Goal: Transaction & Acquisition: Book appointment/travel/reservation

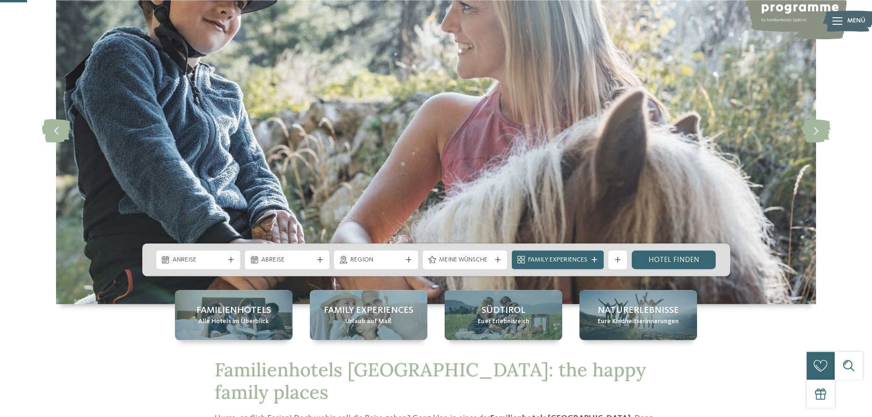
scroll to position [143, 0]
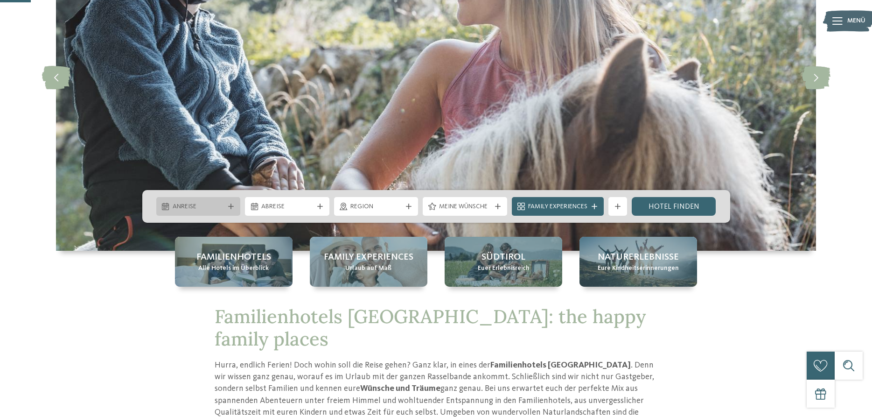
click at [195, 210] on span "Anreise" at bounding box center [199, 206] width 52 height 9
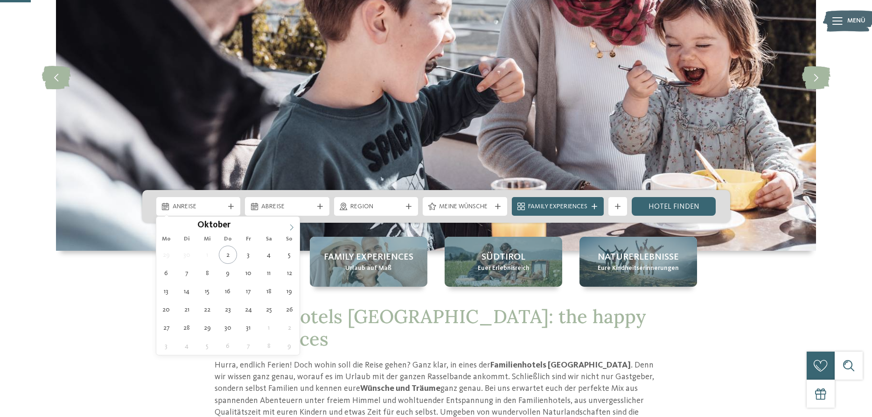
click at [288, 228] on span at bounding box center [292, 225] width 16 height 16
type input "****"
click at [288, 228] on span at bounding box center [292, 225] width 16 height 16
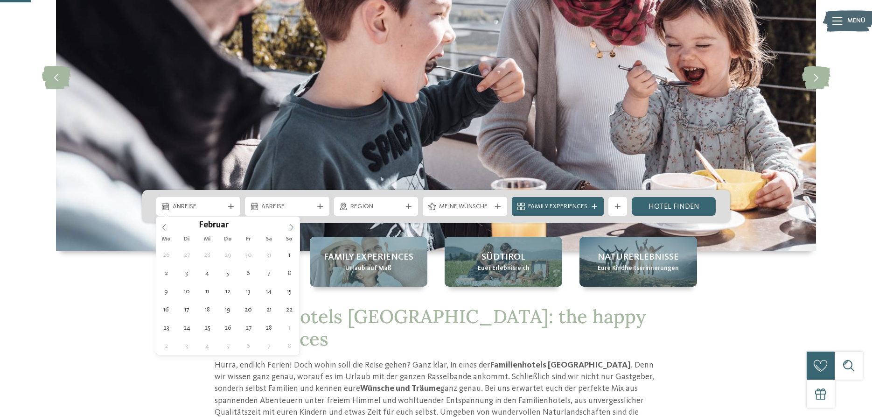
click at [288, 228] on span at bounding box center [292, 225] width 16 height 16
type div "28.05.2026"
type input "****"
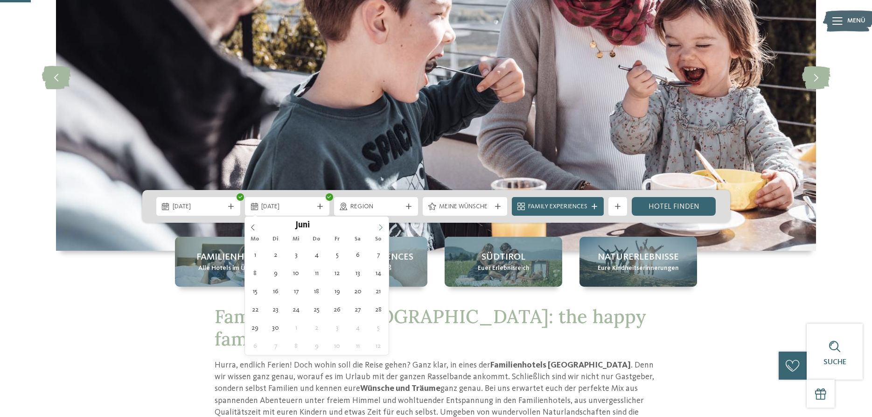
click at [382, 227] on icon at bounding box center [380, 227] width 3 height 6
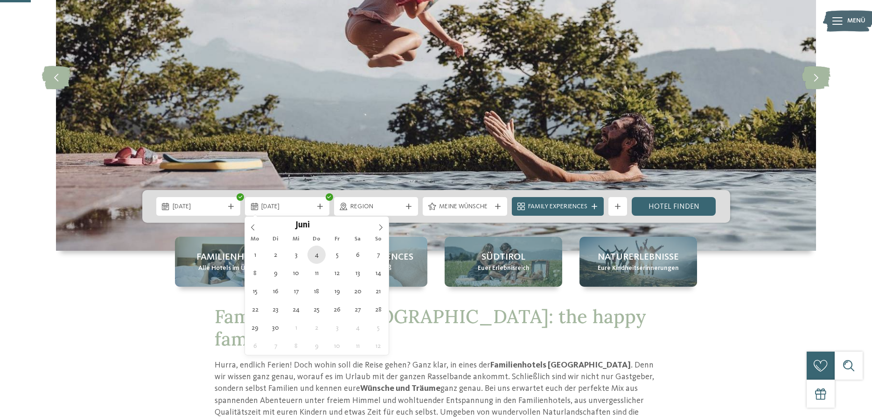
type div "04.06.2026"
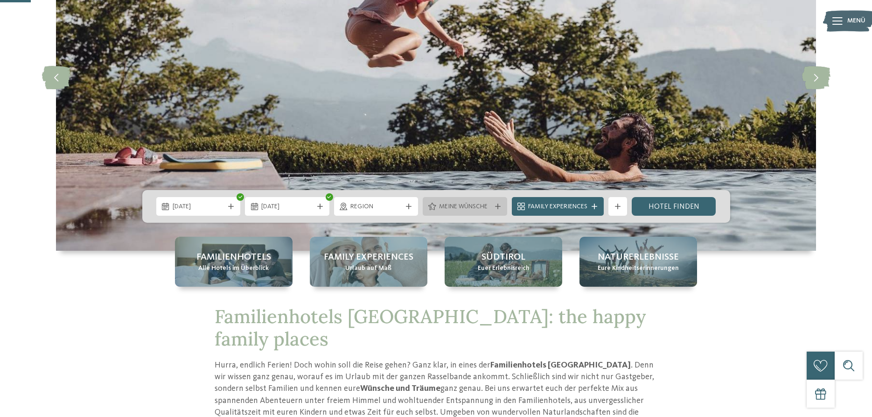
click at [468, 202] on div "Meine Wünsche" at bounding box center [465, 206] width 56 height 10
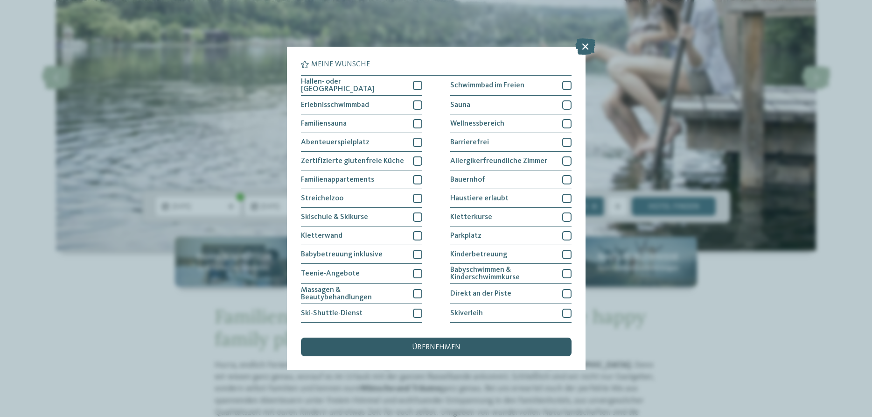
click at [477, 350] on div "übernehmen" at bounding box center [436, 347] width 271 height 19
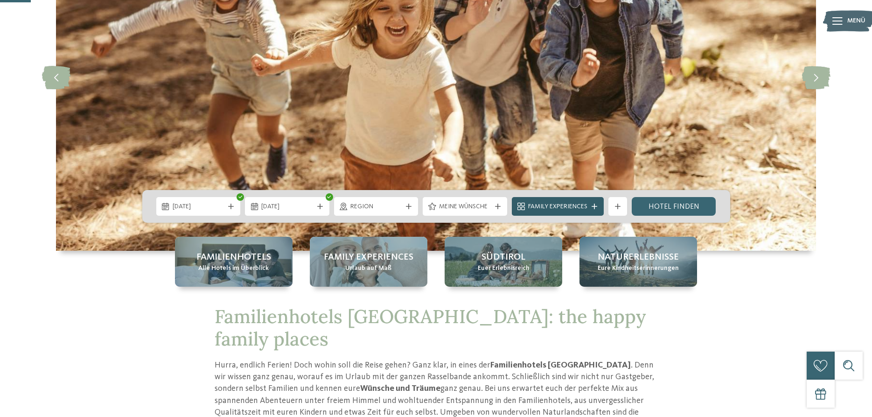
click at [597, 208] on icon at bounding box center [595, 207] width 6 height 6
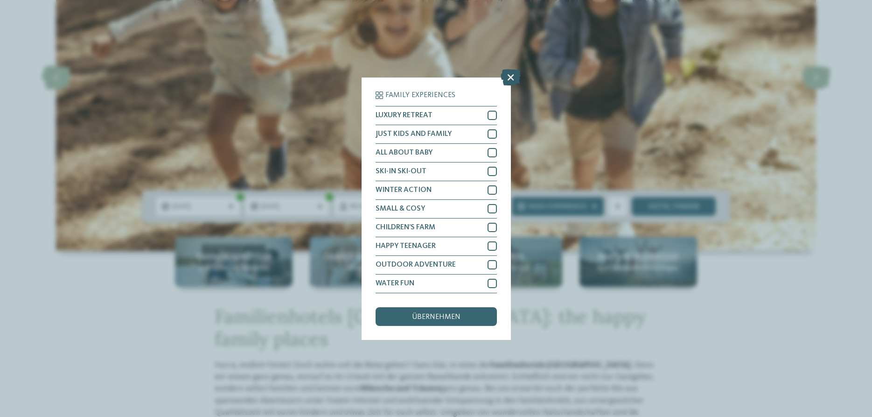
click at [509, 78] on icon at bounding box center [511, 77] width 20 height 16
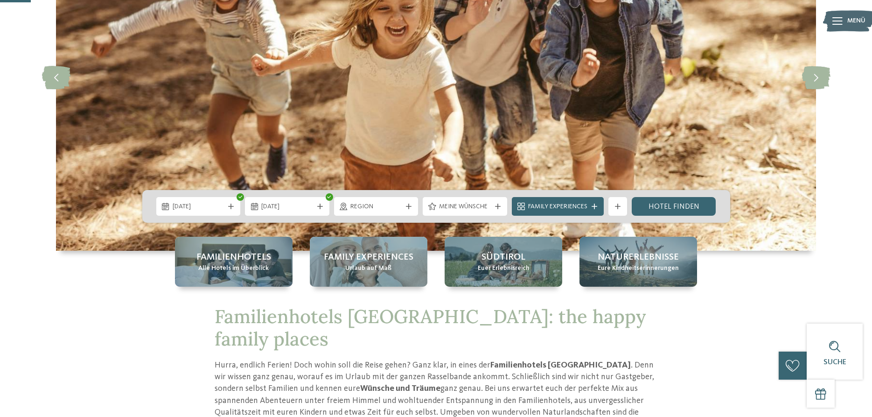
click at [419, 205] on div "Region" at bounding box center [376, 206] width 89 height 19
click at [411, 205] on icon at bounding box center [409, 207] width 6 height 6
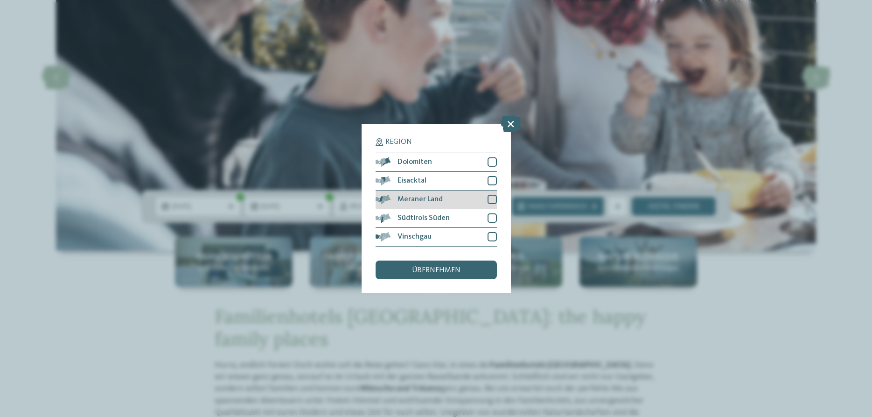
click at [445, 198] on div "Meraner Land" at bounding box center [436, 199] width 121 height 19
click at [443, 182] on div "Eisacktal" at bounding box center [436, 181] width 121 height 19
click at [443, 193] on div "Meraner Land" at bounding box center [436, 199] width 121 height 19
drag, startPoint x: 458, startPoint y: 270, endPoint x: 500, endPoint y: 273, distance: 42.1
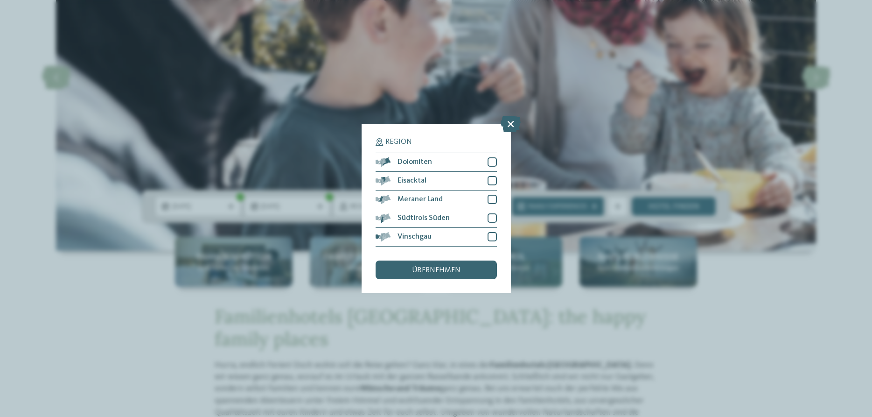
click at [459, 270] on span "übernehmen" at bounding box center [436, 270] width 49 height 7
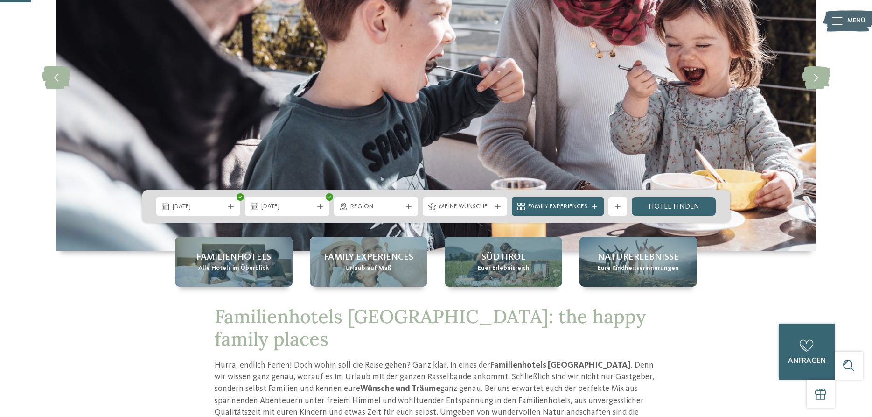
click at [661, 209] on link "Hotel finden" at bounding box center [674, 206] width 84 height 19
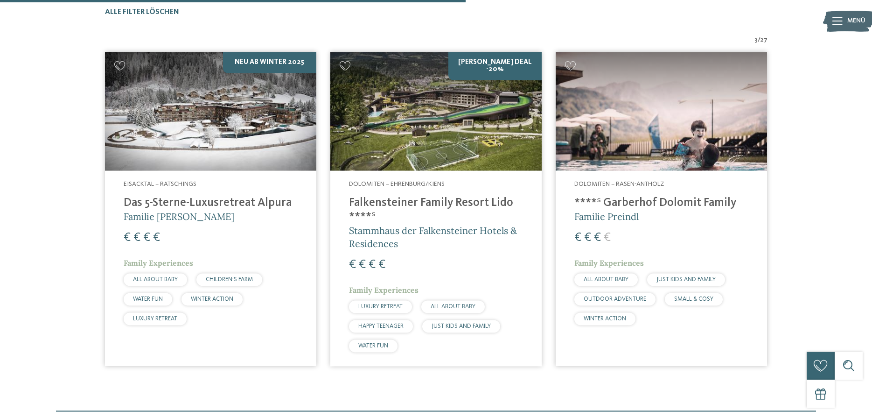
scroll to position [306, 0]
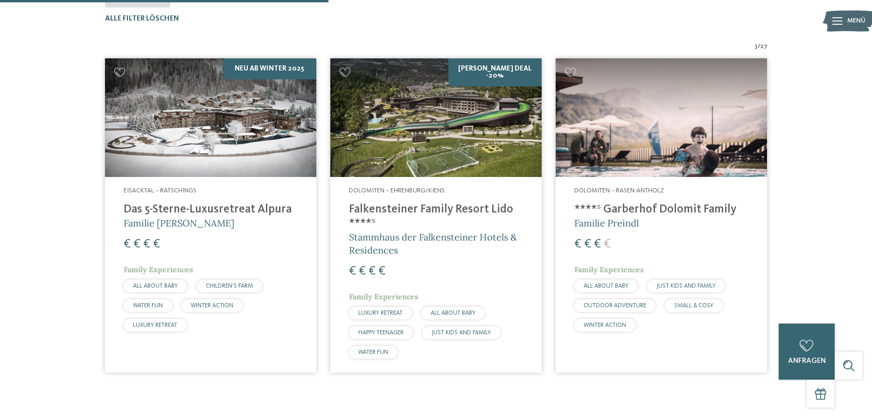
click at [208, 146] on img at bounding box center [210, 117] width 211 height 119
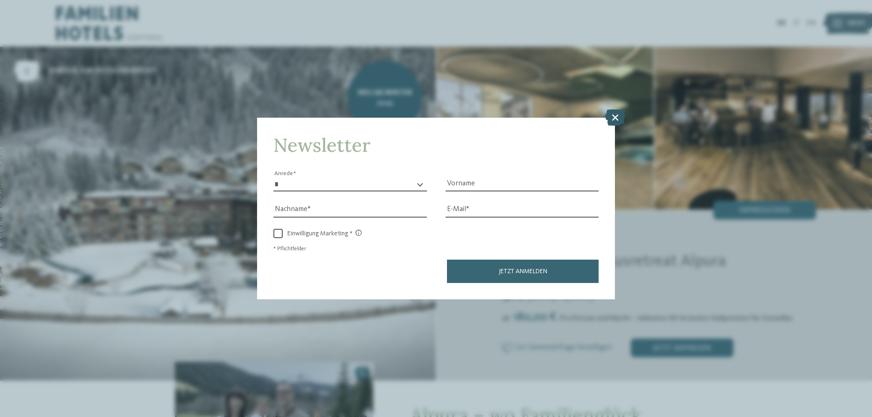
click at [619, 115] on icon at bounding box center [615, 117] width 20 height 16
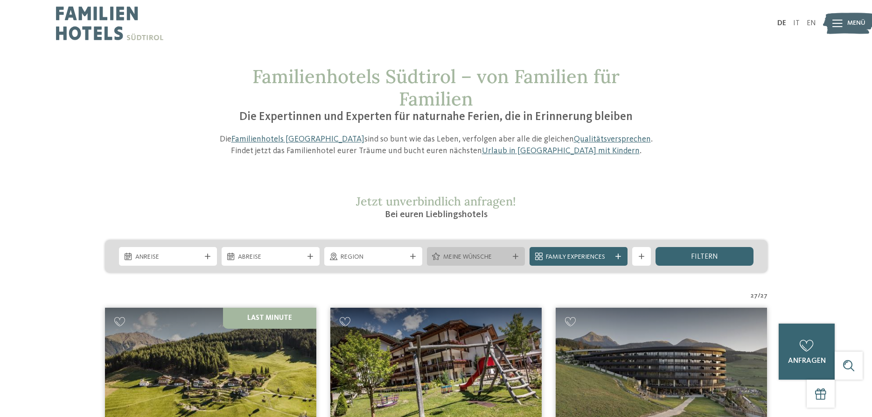
click at [511, 256] on div at bounding box center [515, 256] width 9 height 6
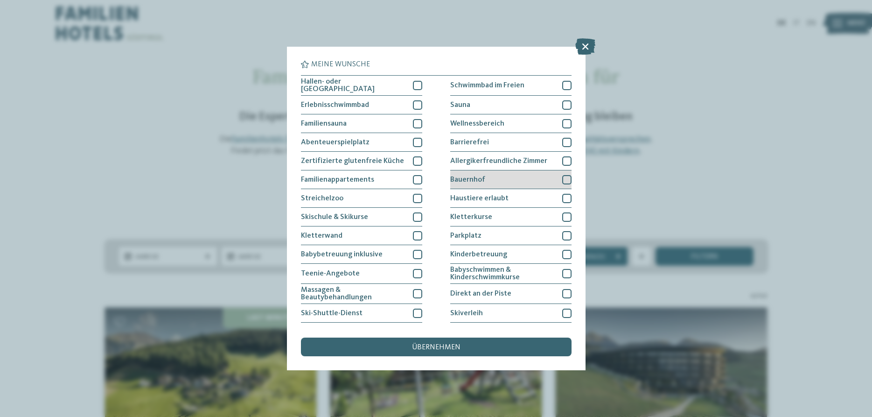
click at [462, 177] on span "Bauernhof" at bounding box center [467, 179] width 35 height 7
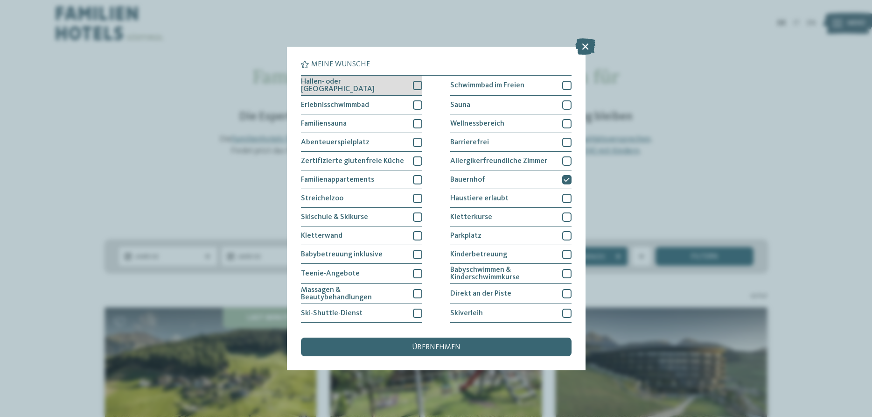
click at [416, 85] on div at bounding box center [417, 85] width 9 height 9
click at [447, 353] on div "übernehmen" at bounding box center [436, 347] width 271 height 19
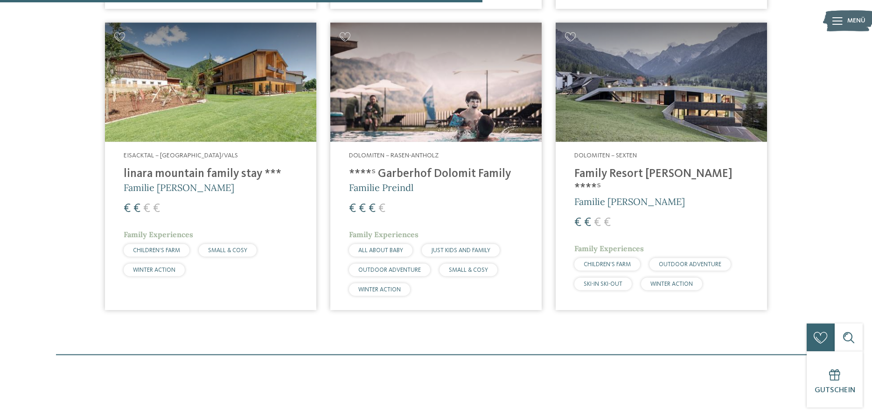
scroll to position [592, 0]
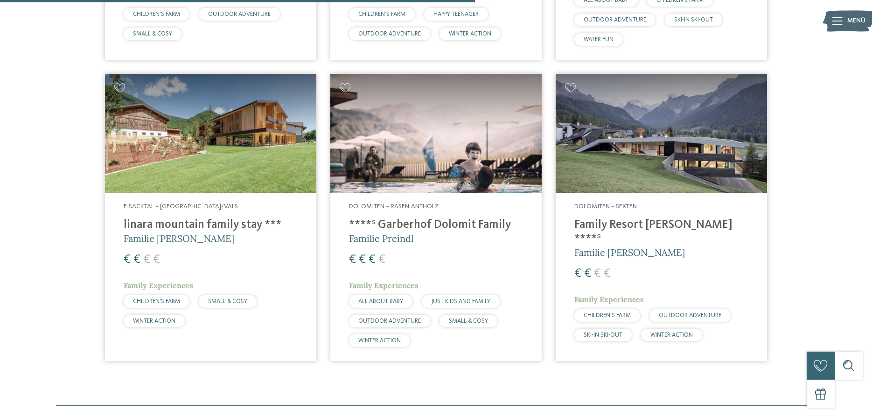
click at [628, 198] on div "Dolomiten – Sexten Family Resort Rainer ****ˢ Familie Rainer € € € € Family Exp…" at bounding box center [661, 274] width 211 height 162
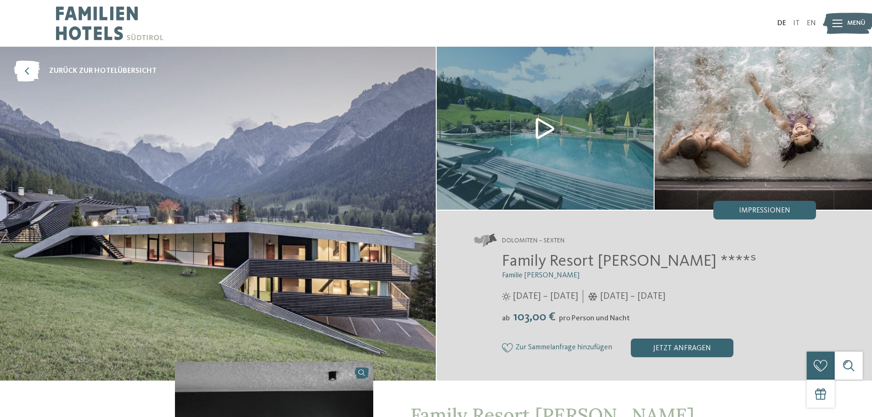
click at [676, 134] on img at bounding box center [764, 128] width 218 height 163
click at [772, 208] on span "Impressionen" at bounding box center [764, 210] width 51 height 7
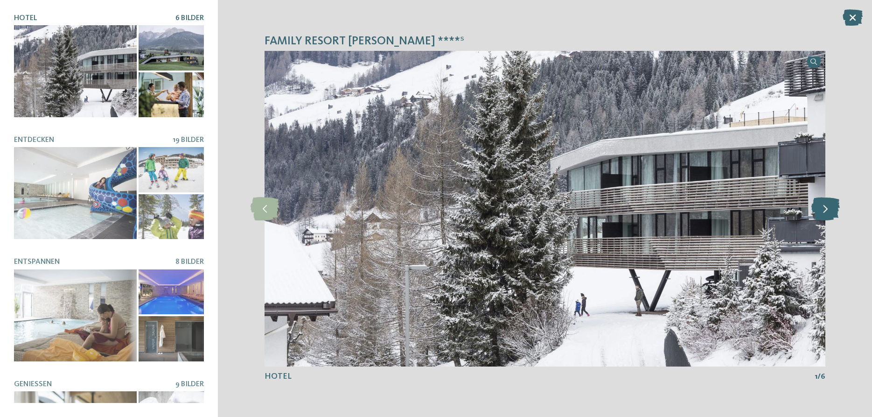
click at [835, 205] on icon at bounding box center [826, 208] width 28 height 23
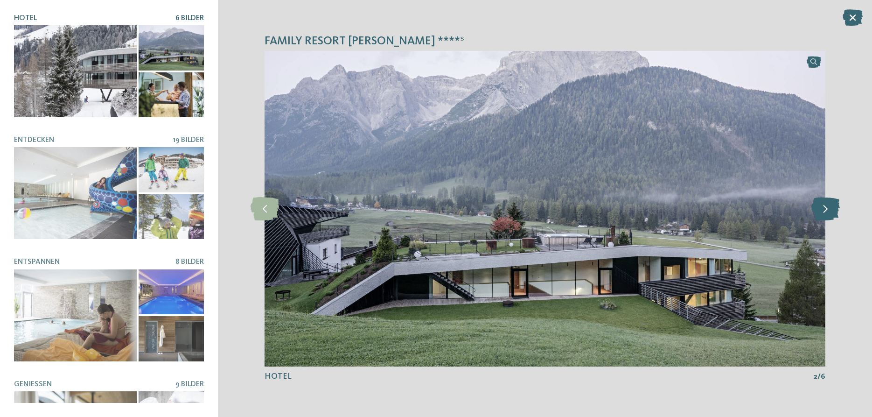
click at [835, 208] on icon at bounding box center [826, 208] width 28 height 23
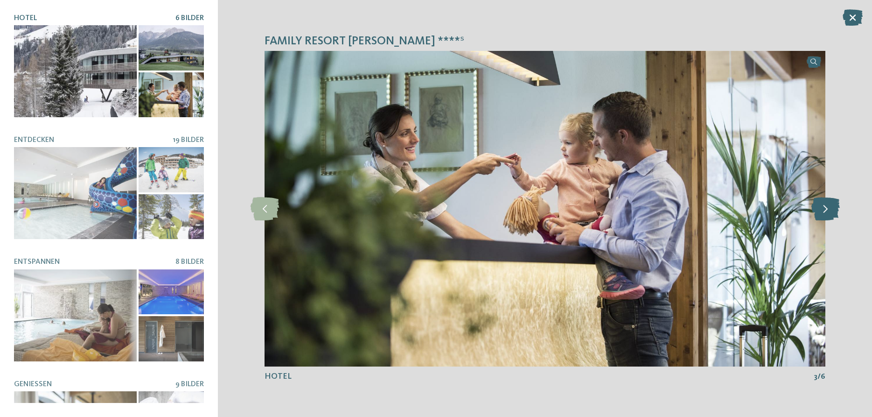
click at [835, 208] on icon at bounding box center [826, 208] width 28 height 23
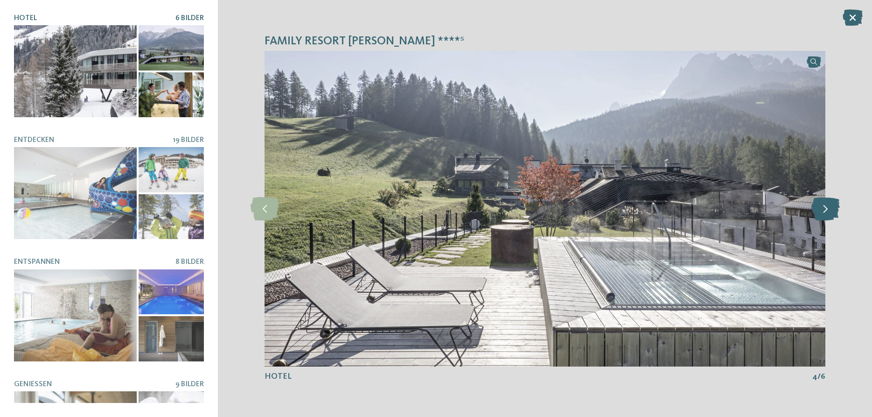
click at [835, 208] on icon at bounding box center [826, 208] width 28 height 23
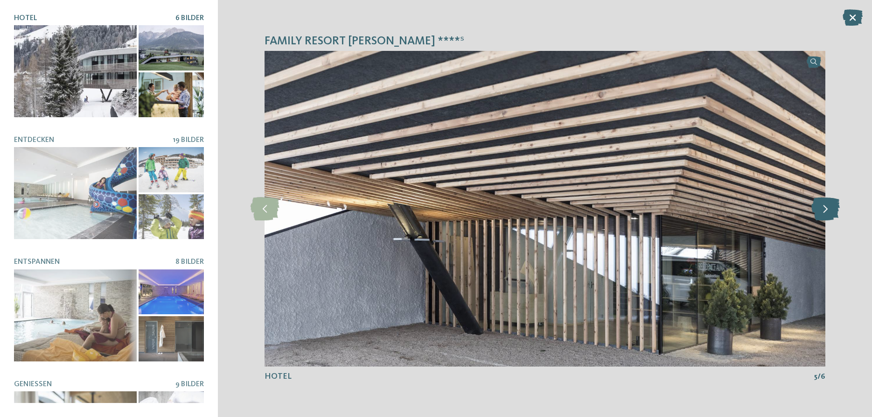
click at [835, 208] on icon at bounding box center [826, 208] width 28 height 23
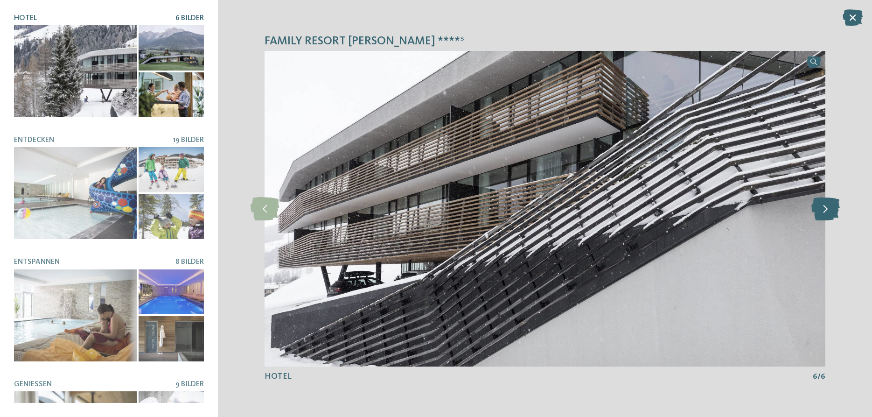
click at [835, 208] on icon at bounding box center [826, 208] width 28 height 23
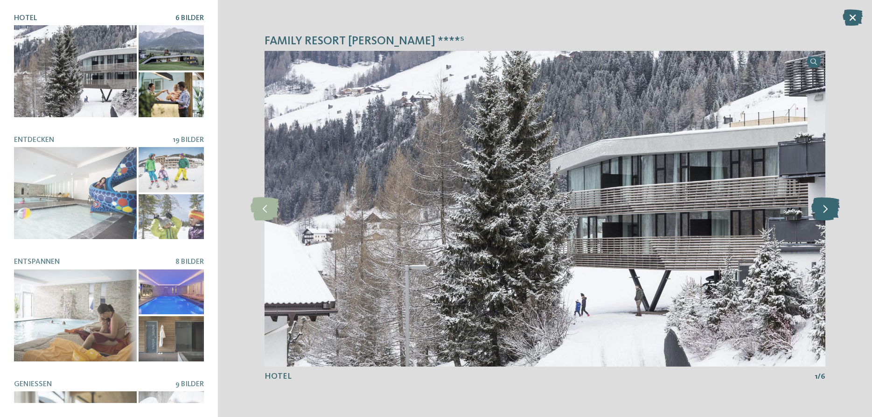
click at [835, 208] on icon at bounding box center [826, 208] width 28 height 23
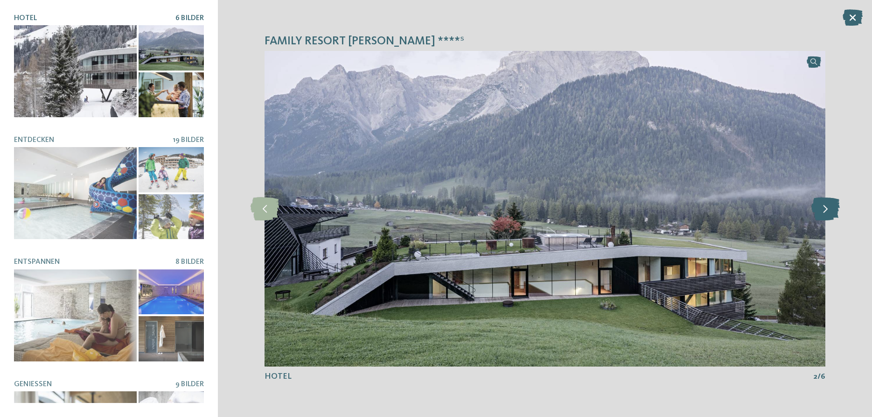
click at [835, 208] on icon at bounding box center [826, 208] width 28 height 23
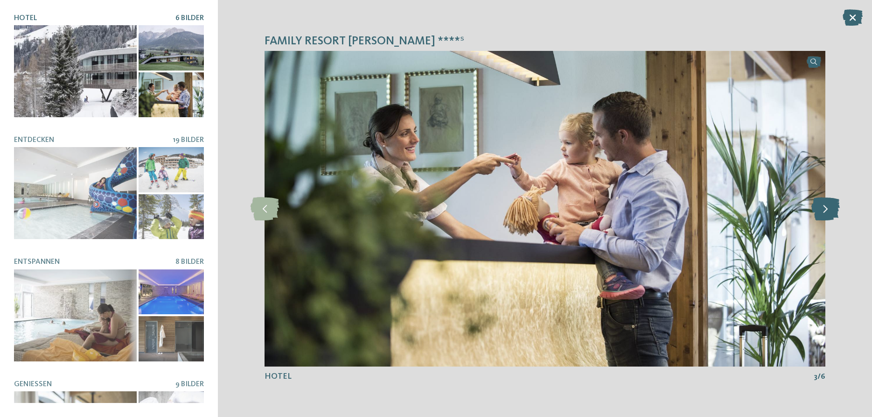
click at [835, 208] on icon at bounding box center [826, 208] width 28 height 23
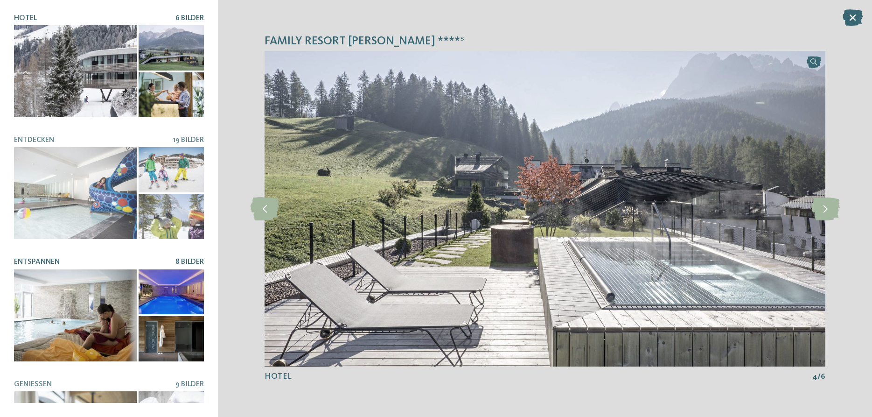
click at [89, 299] on div at bounding box center [75, 315] width 123 height 92
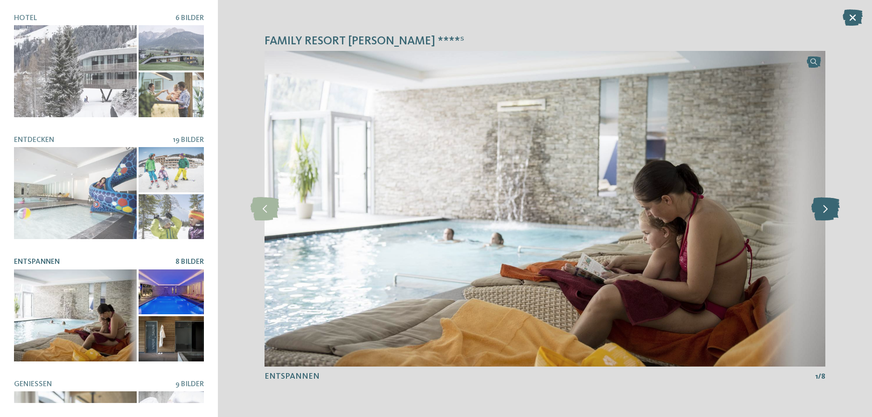
click at [824, 207] on icon at bounding box center [826, 208] width 28 height 23
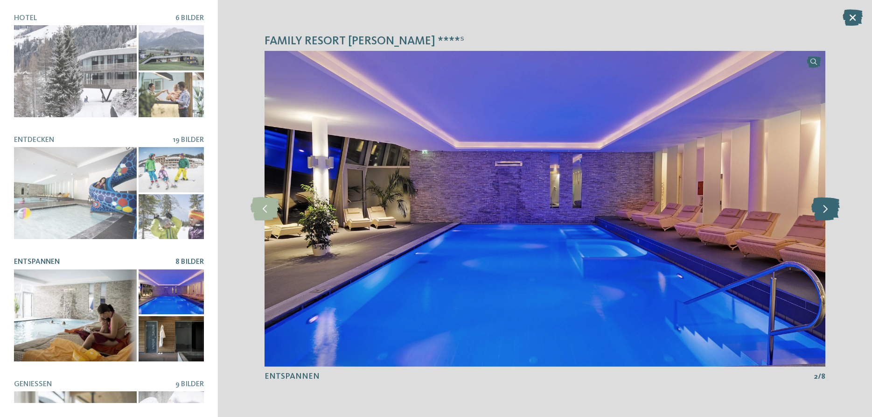
click at [824, 207] on icon at bounding box center [826, 208] width 28 height 23
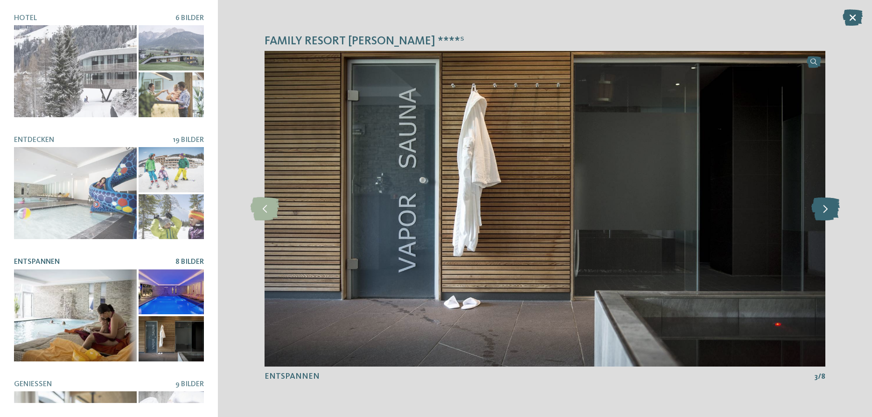
click at [824, 207] on icon at bounding box center [826, 208] width 28 height 23
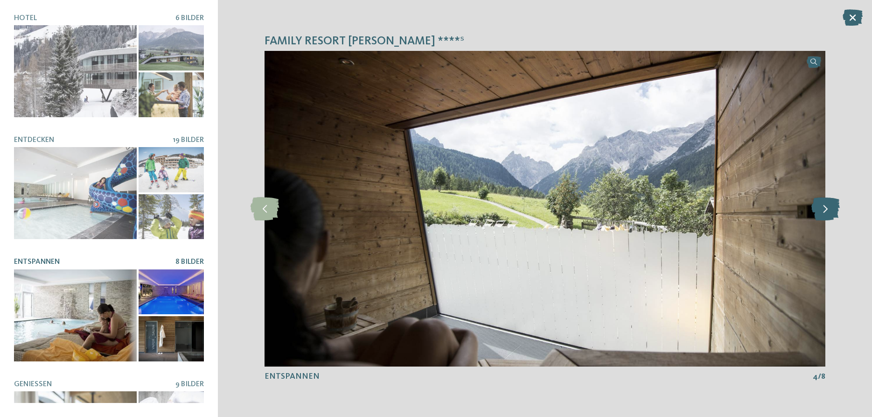
click at [824, 207] on icon at bounding box center [826, 208] width 28 height 23
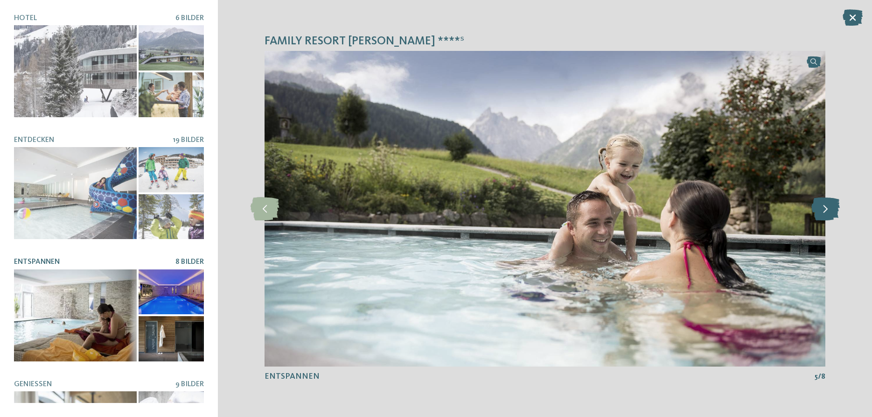
click at [824, 207] on icon at bounding box center [826, 208] width 28 height 23
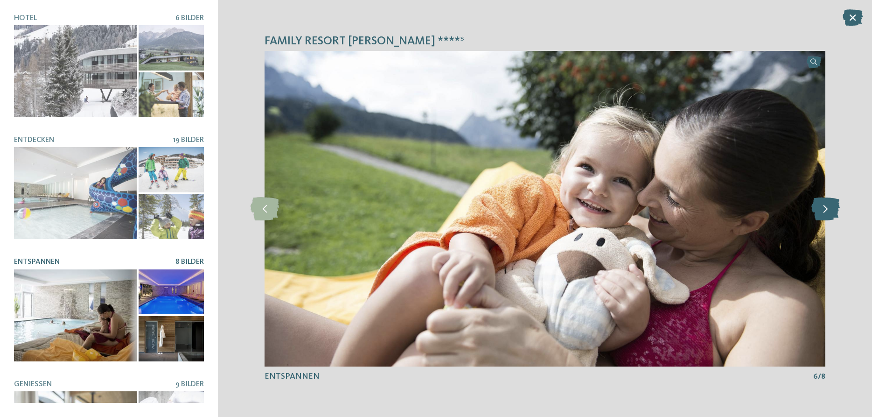
click at [824, 207] on icon at bounding box center [826, 208] width 28 height 23
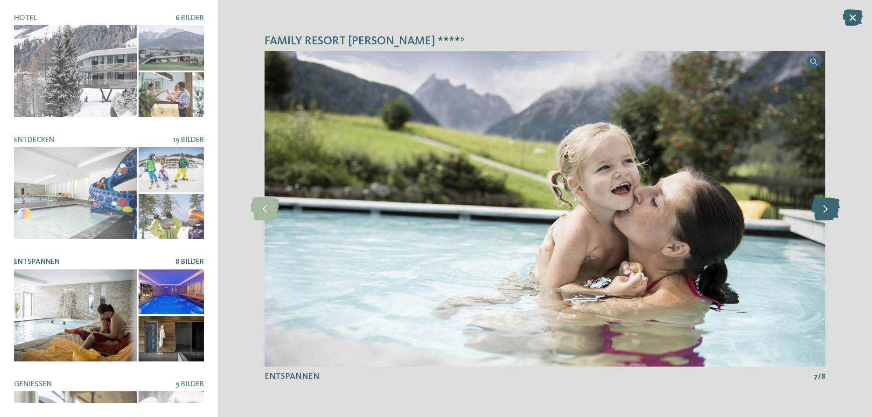
click at [824, 207] on icon at bounding box center [826, 208] width 28 height 23
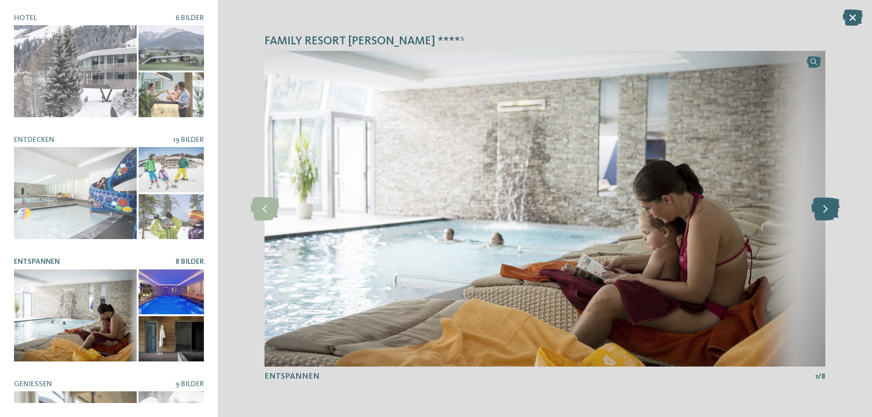
click at [824, 207] on icon at bounding box center [826, 208] width 28 height 23
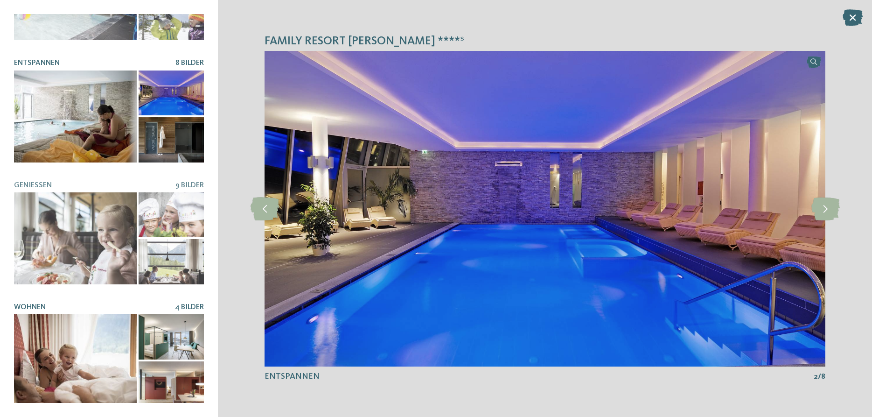
scroll to position [202, 0]
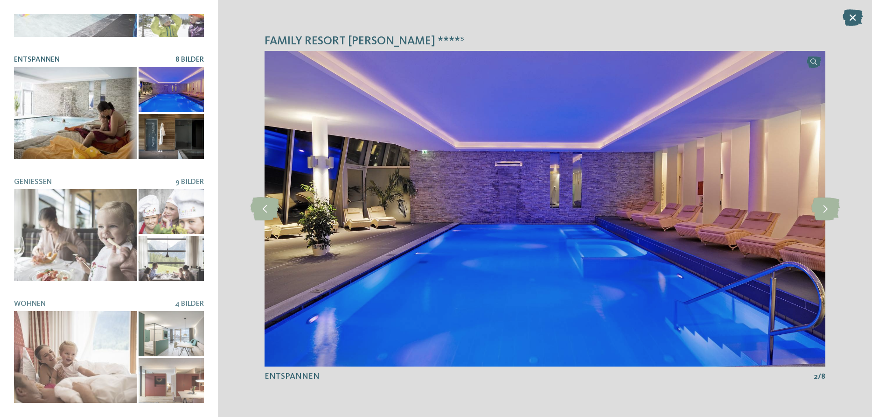
drag, startPoint x: 98, startPoint y: 338, endPoint x: 264, endPoint y: 303, distance: 169.5
click at [98, 338] on div at bounding box center [75, 357] width 123 height 92
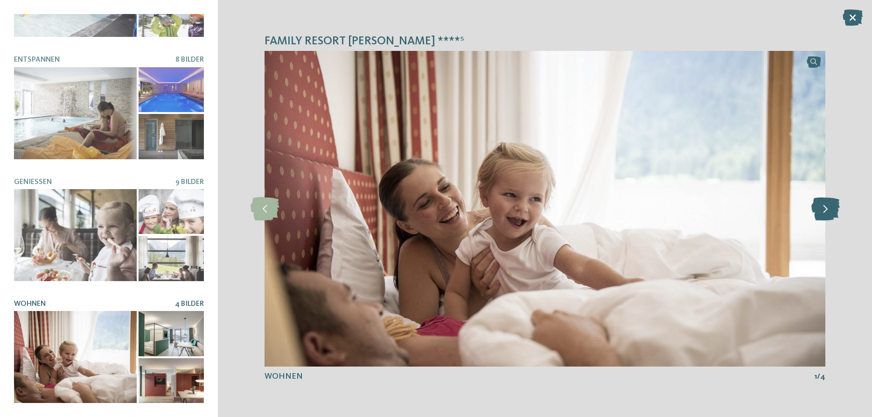
click at [830, 205] on icon at bounding box center [826, 208] width 28 height 23
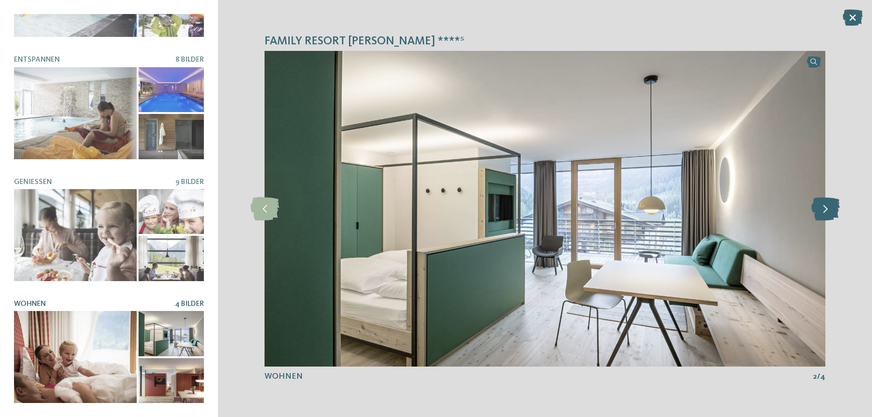
click at [830, 210] on icon at bounding box center [826, 208] width 28 height 23
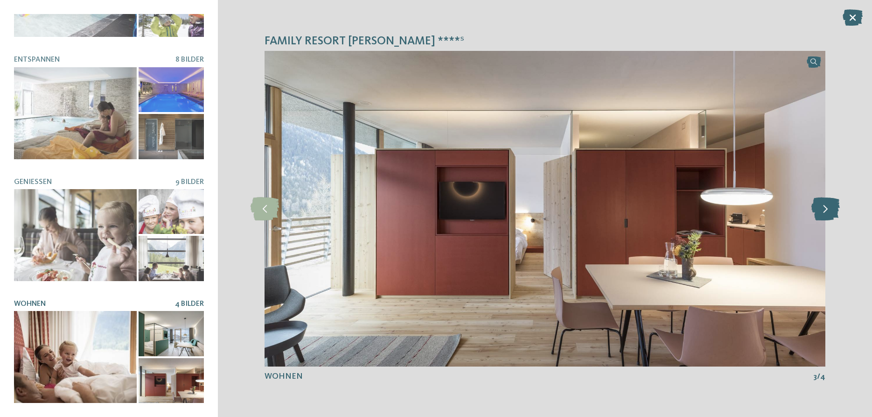
click at [830, 210] on icon at bounding box center [826, 208] width 28 height 23
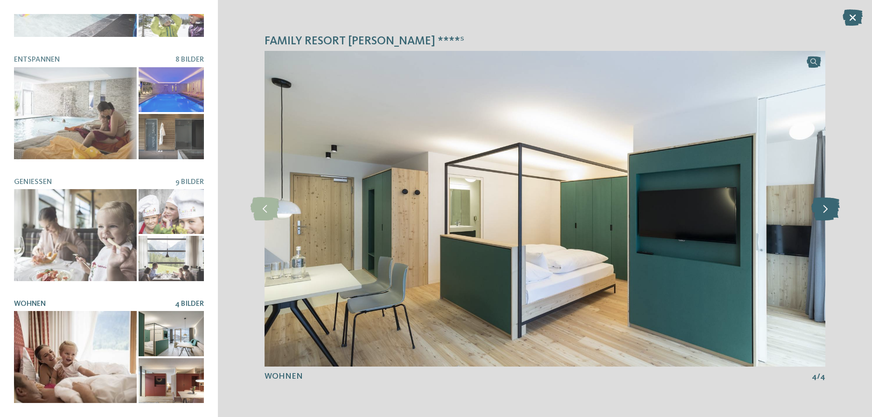
click at [830, 210] on icon at bounding box center [826, 208] width 28 height 23
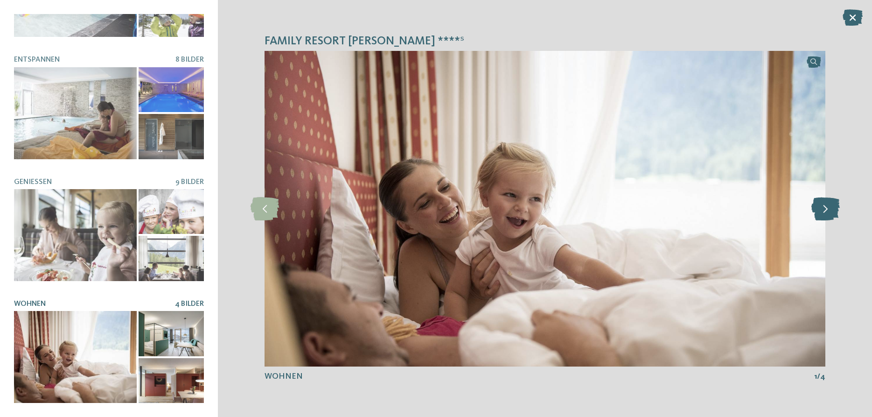
click at [830, 210] on icon at bounding box center [826, 208] width 28 height 23
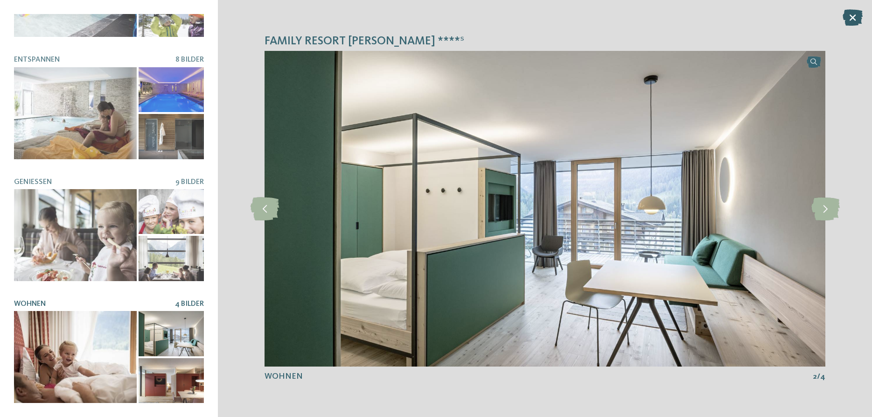
click at [855, 15] on icon at bounding box center [853, 17] width 20 height 16
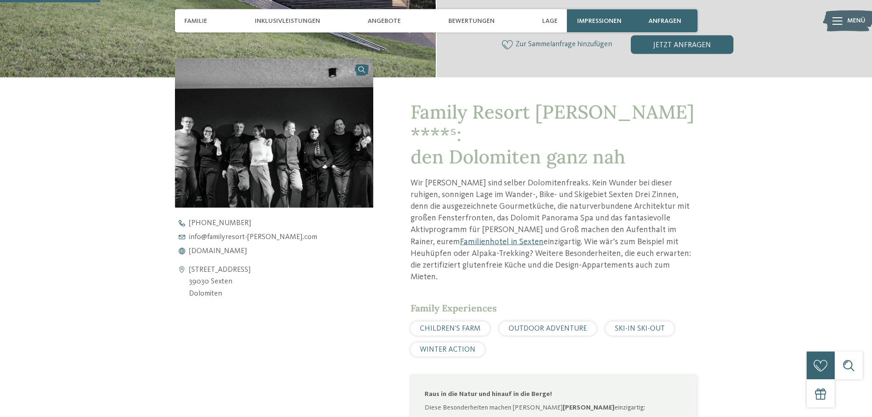
scroll to position [333, 0]
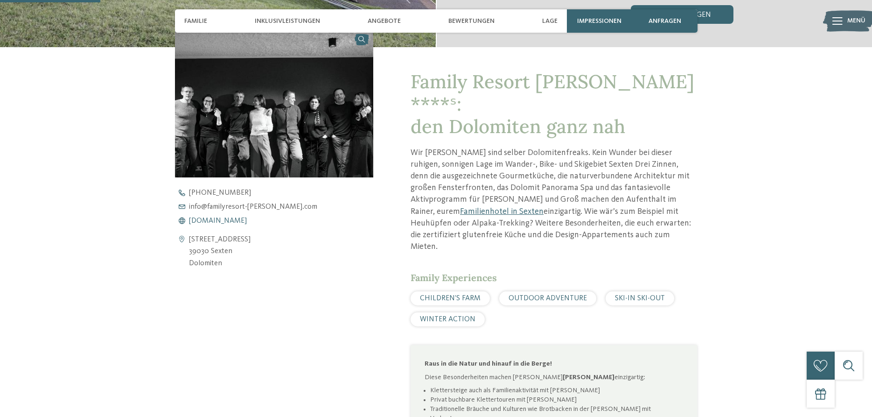
click at [240, 219] on span "www.familyresort-rainer.com" at bounding box center [218, 220] width 58 height 7
